Goal: Check status: Check status

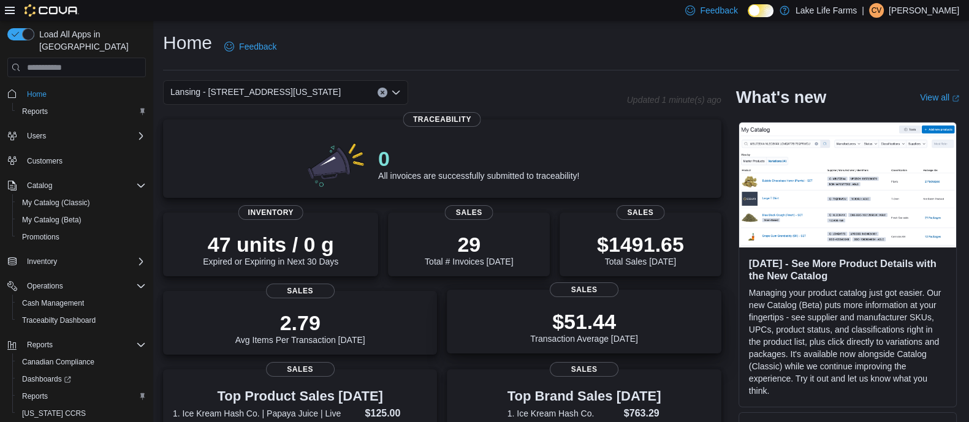
drag, startPoint x: 640, startPoint y: 298, endPoint x: 631, endPoint y: 308, distance: 13.5
click at [634, 302] on div "$51.44 Transaction Average [DATE] Sales" at bounding box center [584, 322] width 274 height 64
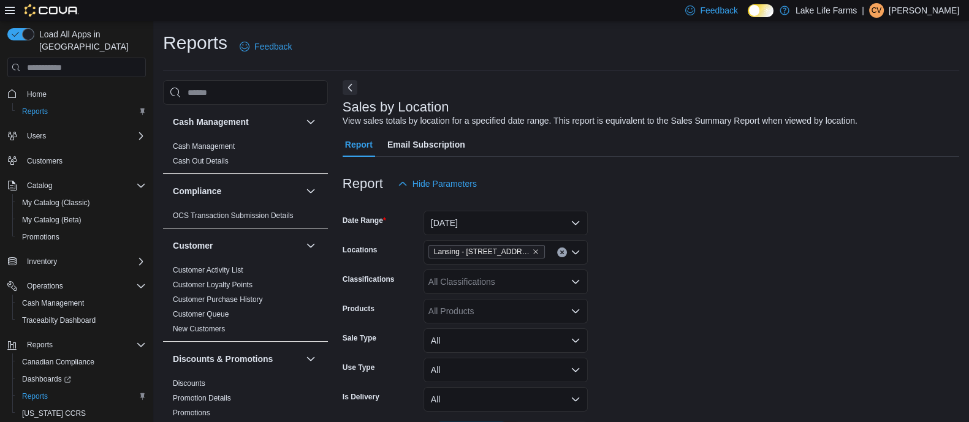
scroll to position [28, 0]
